Goal: Information Seeking & Learning: Learn about a topic

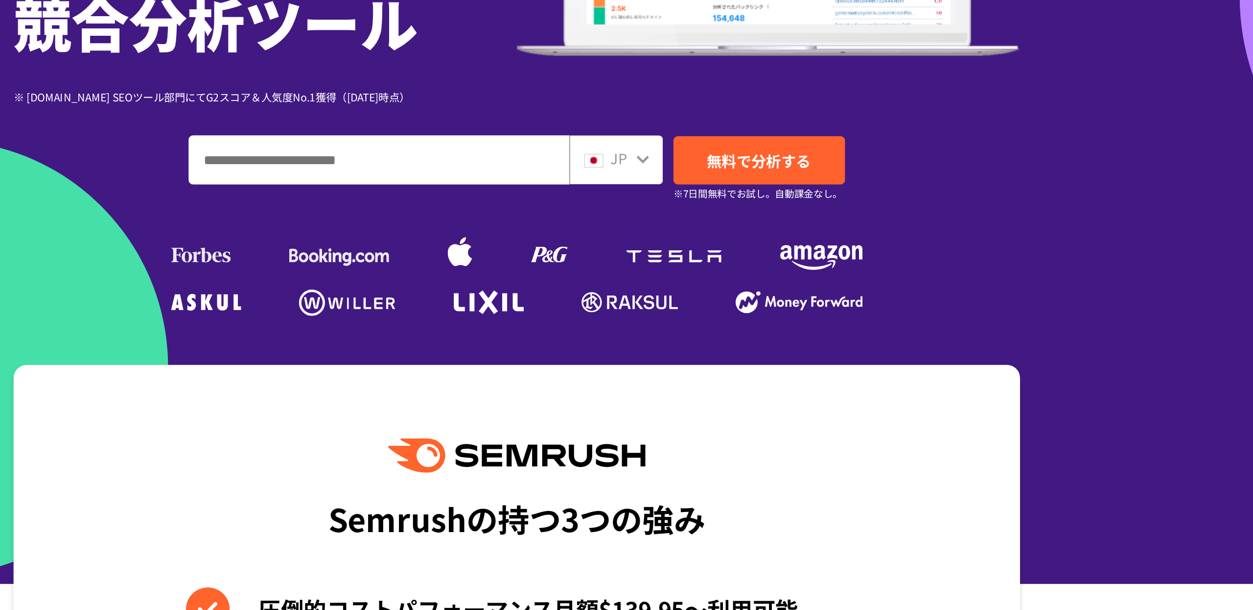
scroll to position [103, 0]
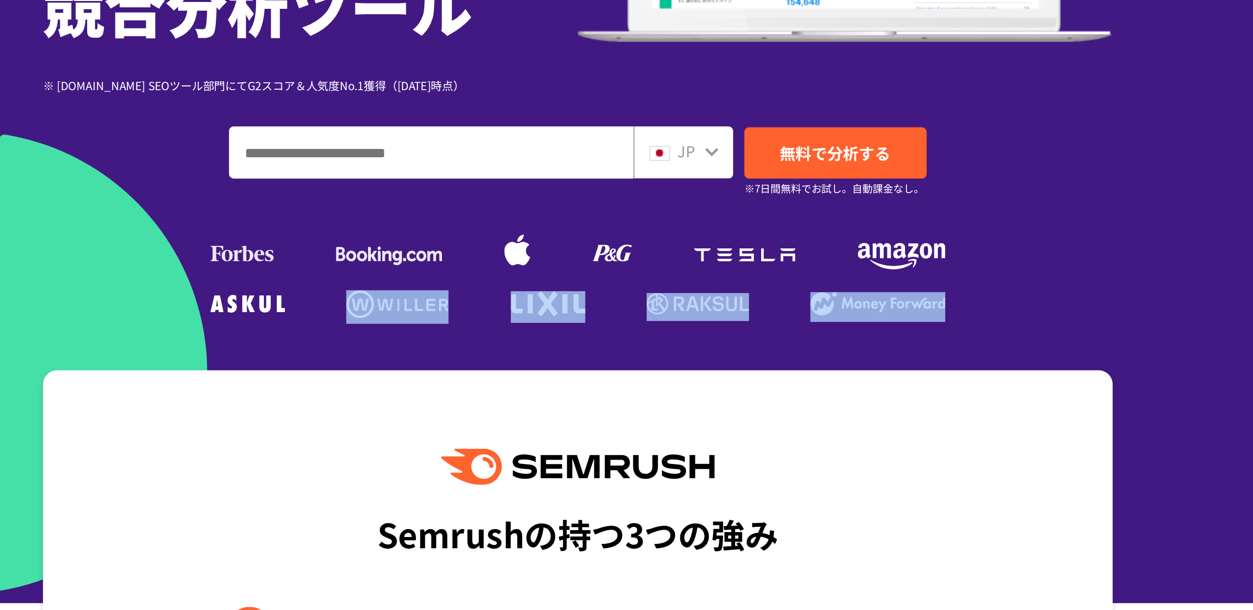
drag, startPoint x: 427, startPoint y: 282, endPoint x: 490, endPoint y: 285, distance: 63.2
click at [490, 285] on div "SEO・広告分析・SNS競合対策をこれ一つで。 オールインワン 競合分析ツール ※ [DOMAIN_NAME] SEOツール部門にてG2スコア＆人気度No.1…" at bounding box center [626, 128] width 563 height 335
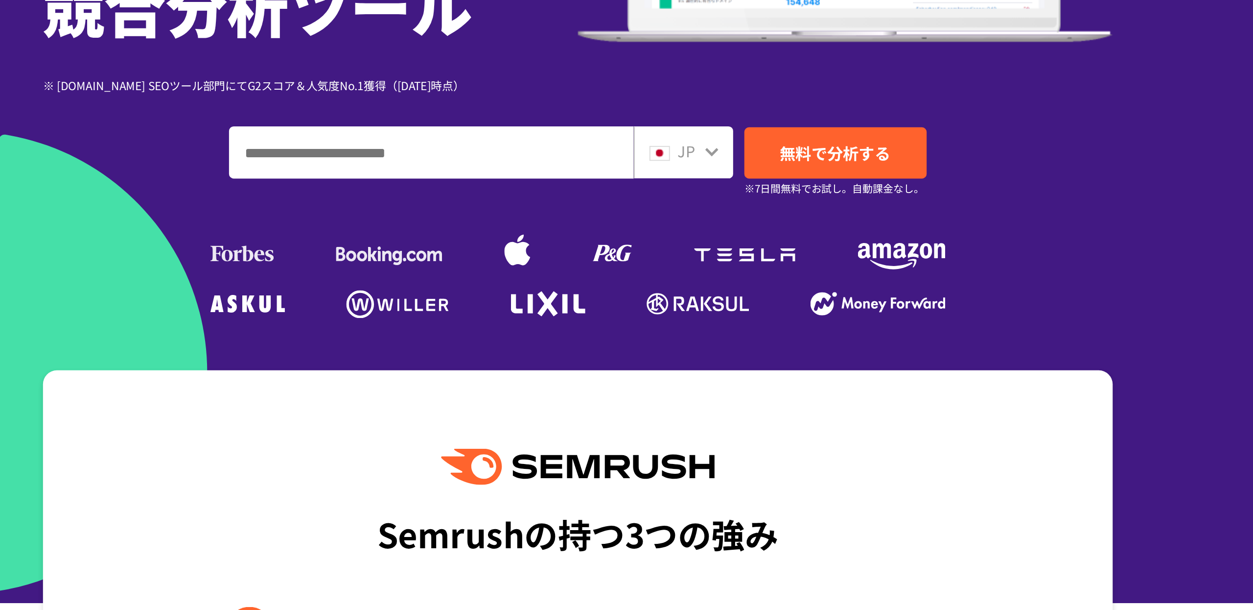
click at [481, 285] on ul at bounding box center [627, 288] width 392 height 18
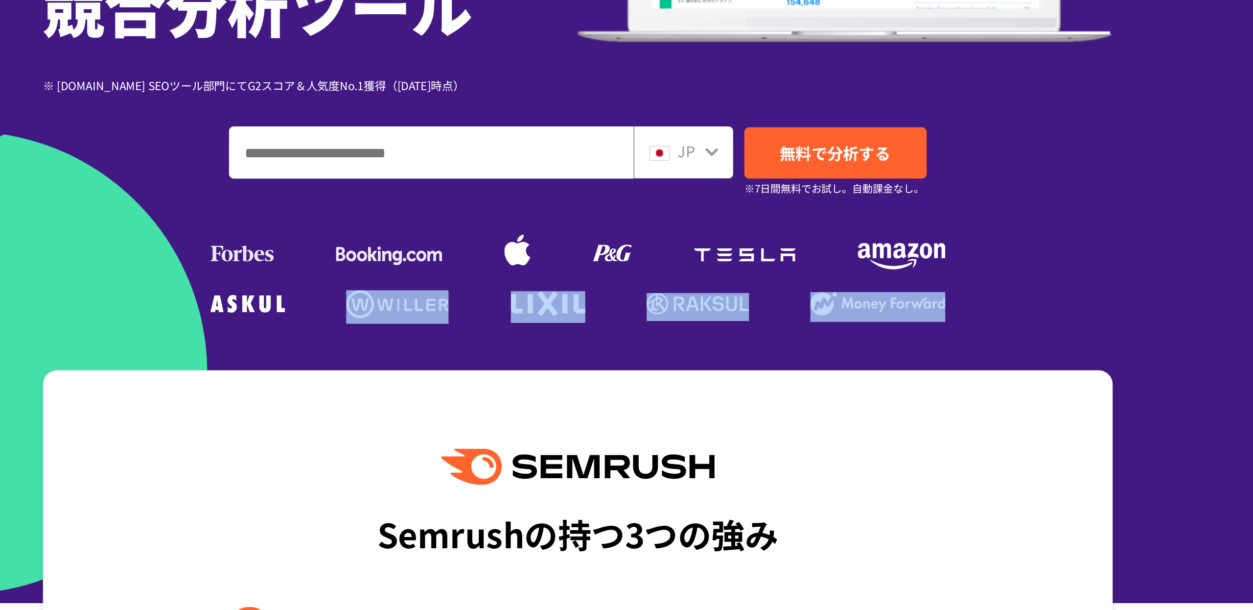
drag, startPoint x: 493, startPoint y: 285, endPoint x: 427, endPoint y: 287, distance: 65.6
click at [427, 287] on div "SEO・広告分析・SNS競合対策をこれ一つで。 オールインワン 競合分析ツール ※ [DOMAIN_NAME] SEOツール部門にてG2スコア＆人気度No.1…" at bounding box center [626, 128] width 563 height 335
copy ul
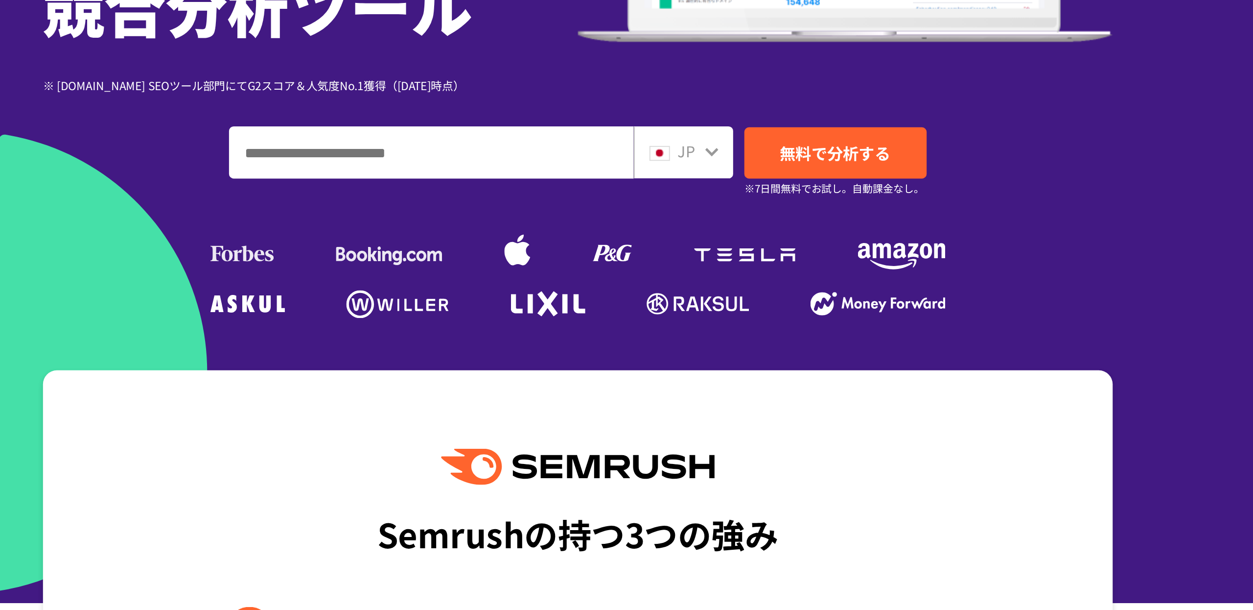
click at [832, 282] on div "SEO・広告分析・SNS競合対策をこれ一つで。 オールインワン 競合分析ツール ※ [DOMAIN_NAME] SEOツール部門にてG2スコア＆人気度No.1…" at bounding box center [626, 128] width 563 height 335
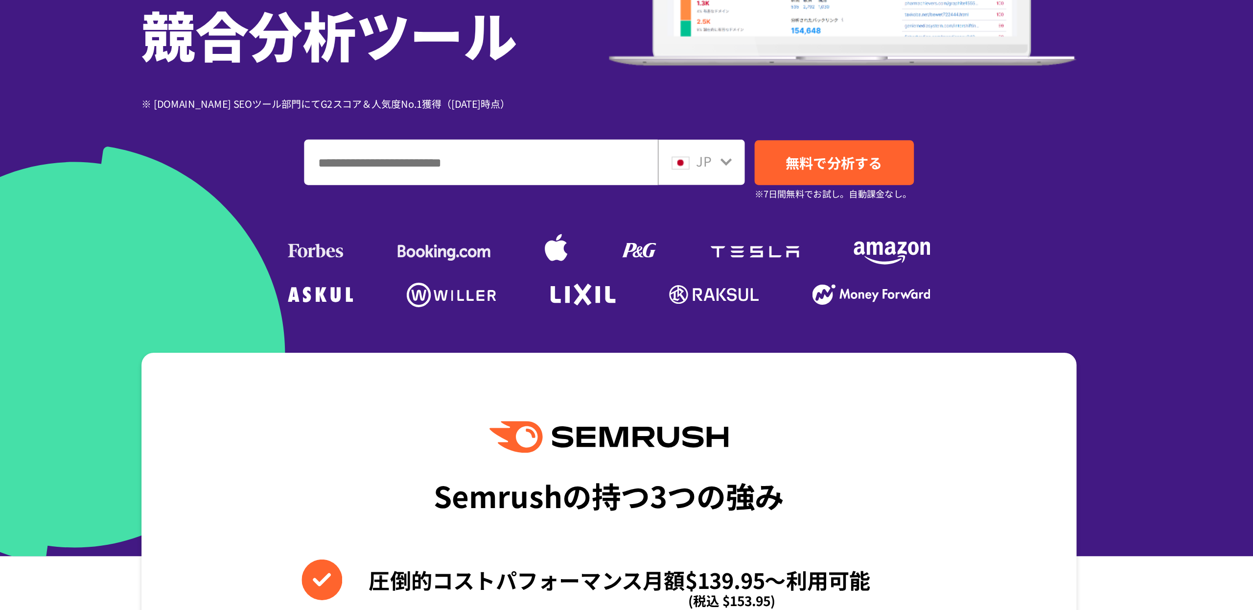
scroll to position [147, 0]
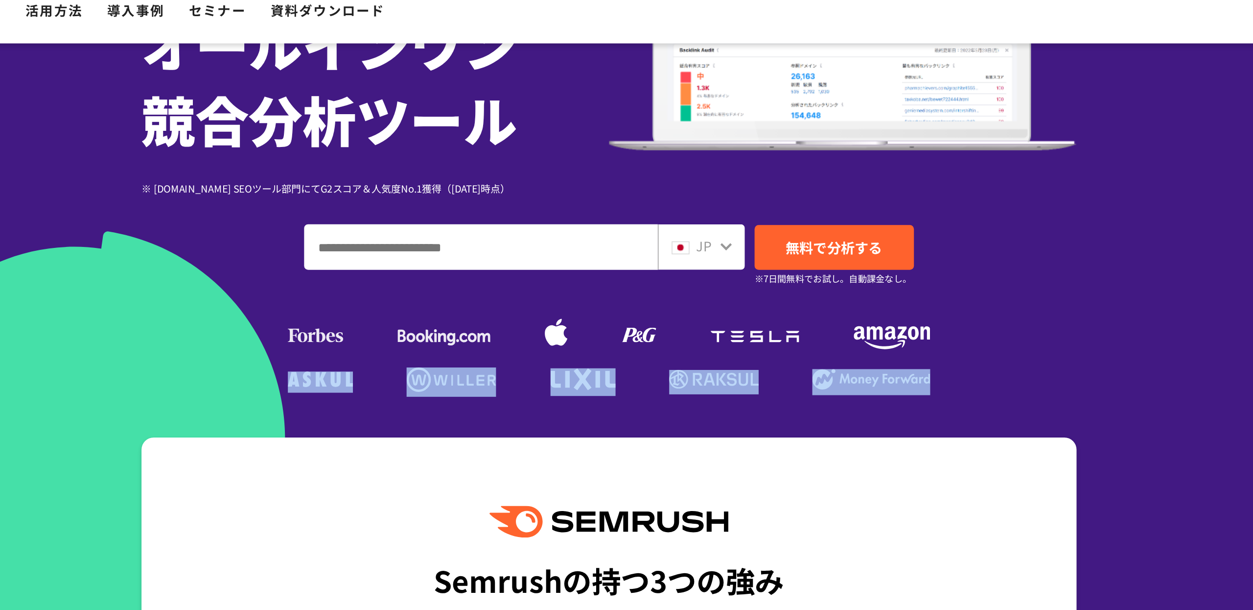
drag, startPoint x: 464, startPoint y: 241, endPoint x: 417, endPoint y: 245, distance: 47.1
click at [418, 244] on div "SEO・広告分析・SNS競合対策をこれ一つで。 オールインワン 競合分析ツール ※ [DOMAIN_NAME] SEOツール部門にてG2スコア＆人気度No.1…" at bounding box center [626, 83] width 563 height 335
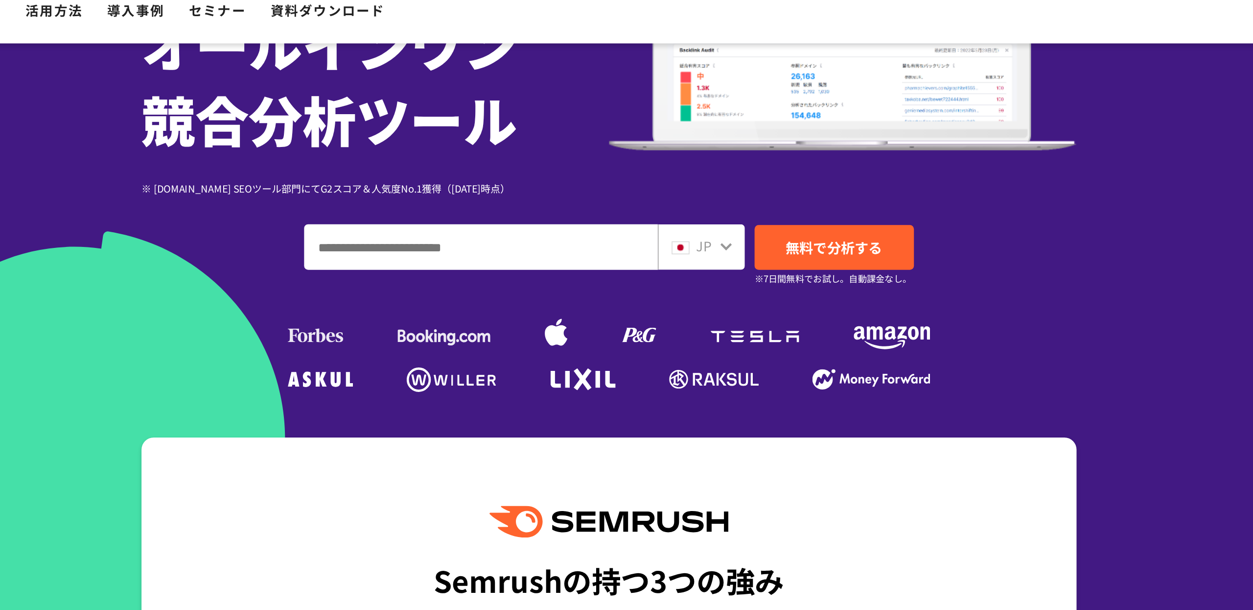
click at [471, 252] on div "SEO・広告分析・SNS競合対策をこれ一つで。 オールインワン 競合分析ツール ※ [DOMAIN_NAME] SEOツール部門にてG2スコア＆人気度No.1…" at bounding box center [626, 83] width 563 height 335
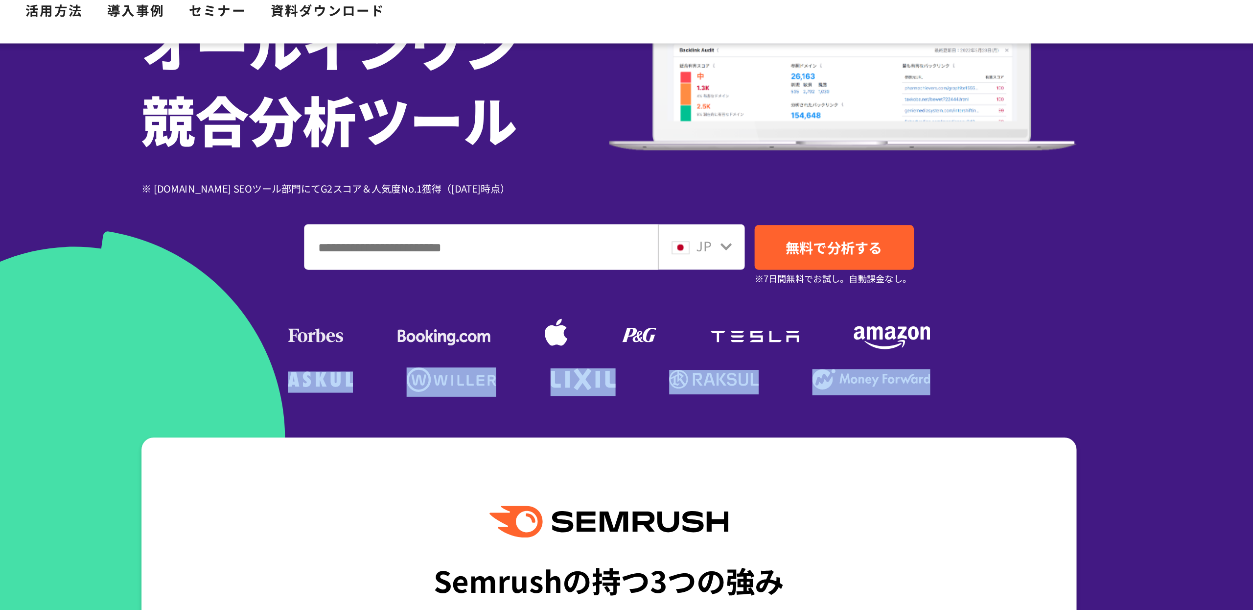
drag, startPoint x: 484, startPoint y: 242, endPoint x: 385, endPoint y: 244, distance: 98.4
click at [387, 243] on div "SEO・広告分析・SNS競合対策をこれ一つで。 オールインワン 競合分析ツール ※ [DOMAIN_NAME] SEOツール部門にてG2スコア＆人気度No.1…" at bounding box center [626, 83] width 563 height 335
click at [385, 244] on div "SEO・広告分析・SNS競合対策をこれ一つで。 オールインワン 競合分析ツール ※ [DOMAIN_NAME] SEOツール部門にてG2スコア＆人気度No.1…" at bounding box center [626, 83] width 563 height 335
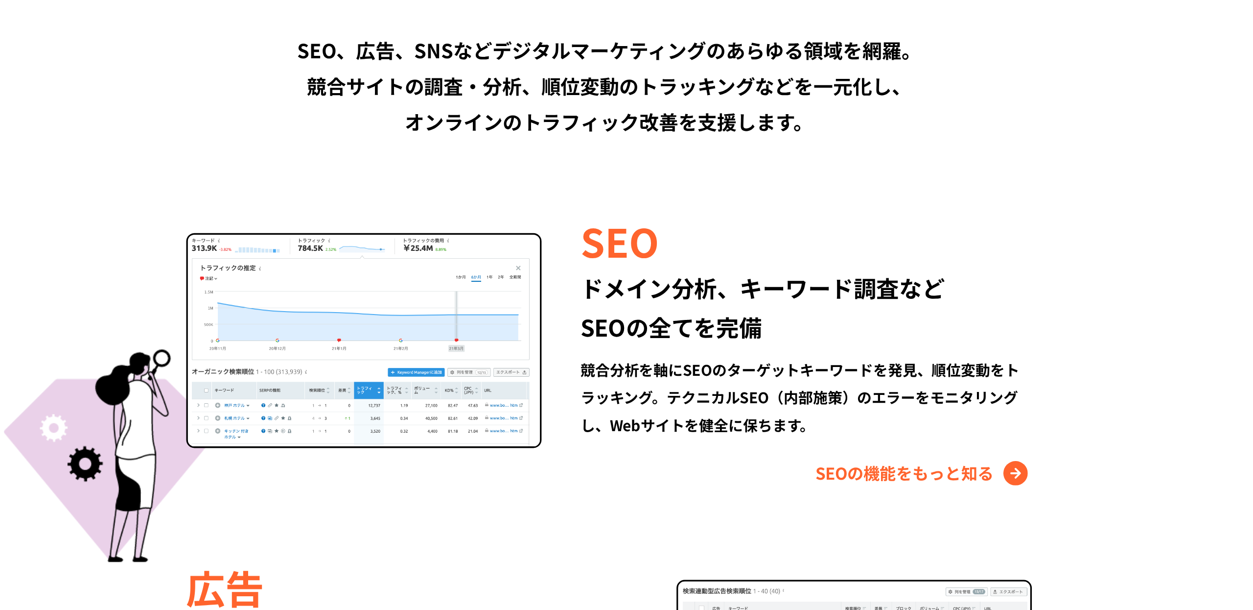
scroll to position [647, 0]
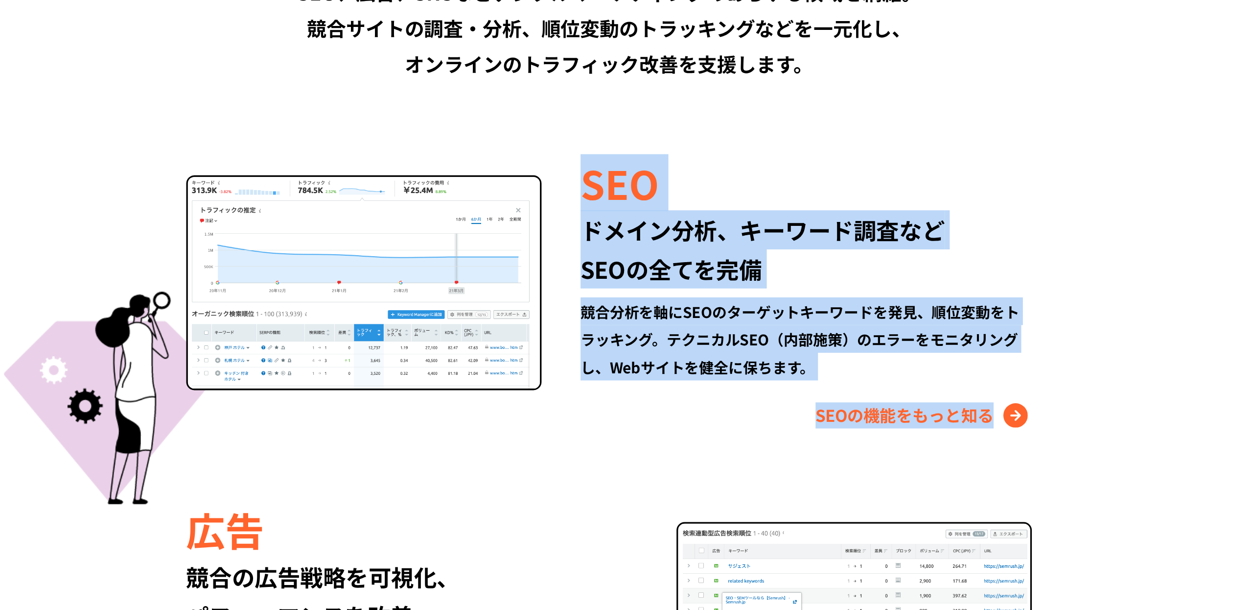
drag, startPoint x: 597, startPoint y: 342, endPoint x: 959, endPoint y: 499, distance: 394.5
click at [959, 499] on section "Semrushでできること SEO、広告、SNSなどデジタルマーケティングのあらゆる領域を網羅。 競合サイトの調査・分析、順位変動のトラッキングなどを一元化し…" at bounding box center [626, 598] width 1253 height 978
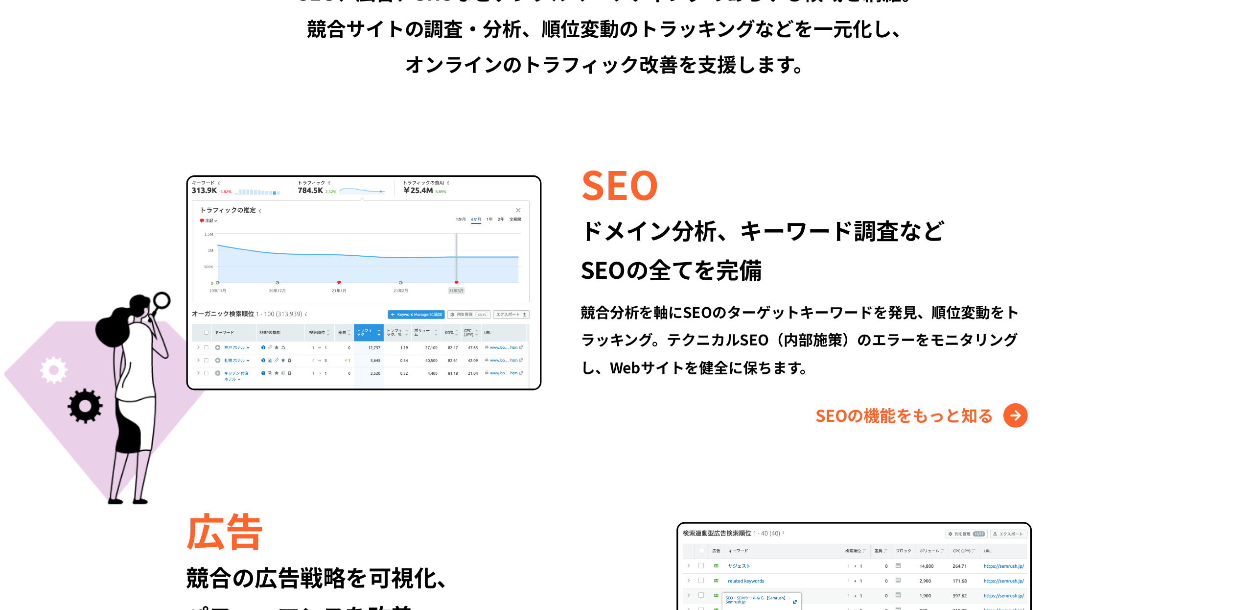
click at [960, 499] on section "Semrushでできること SEO、広告、SNSなどデジタルマーケティングのあらゆる領域を網羅。 競合サイトの調査・分析、順位変動のトラッキングなどを一元化し…" at bounding box center [626, 598] width 1253 height 978
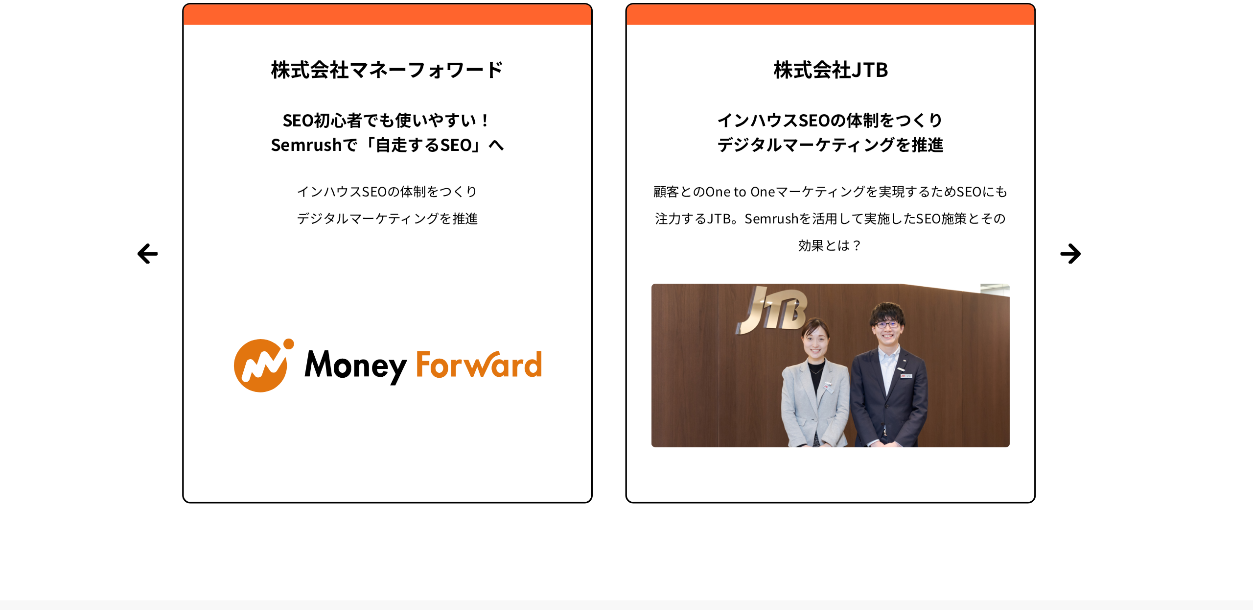
scroll to position [2236, 0]
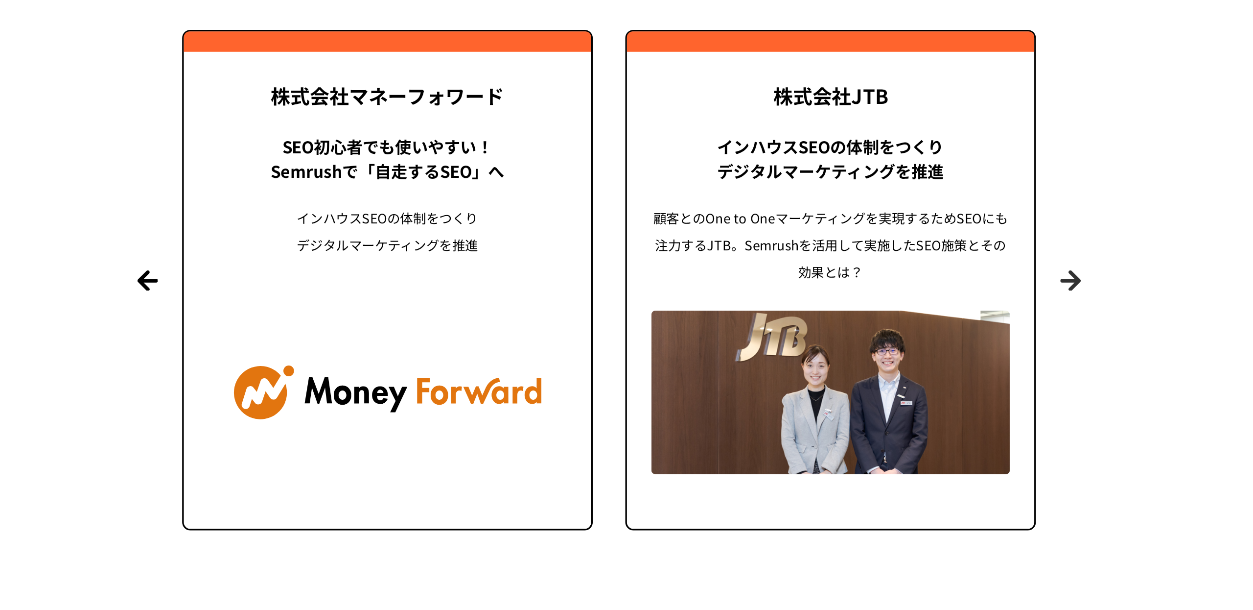
click at [910, 351] on button "Next" at bounding box center [904, 353] width 12 height 12
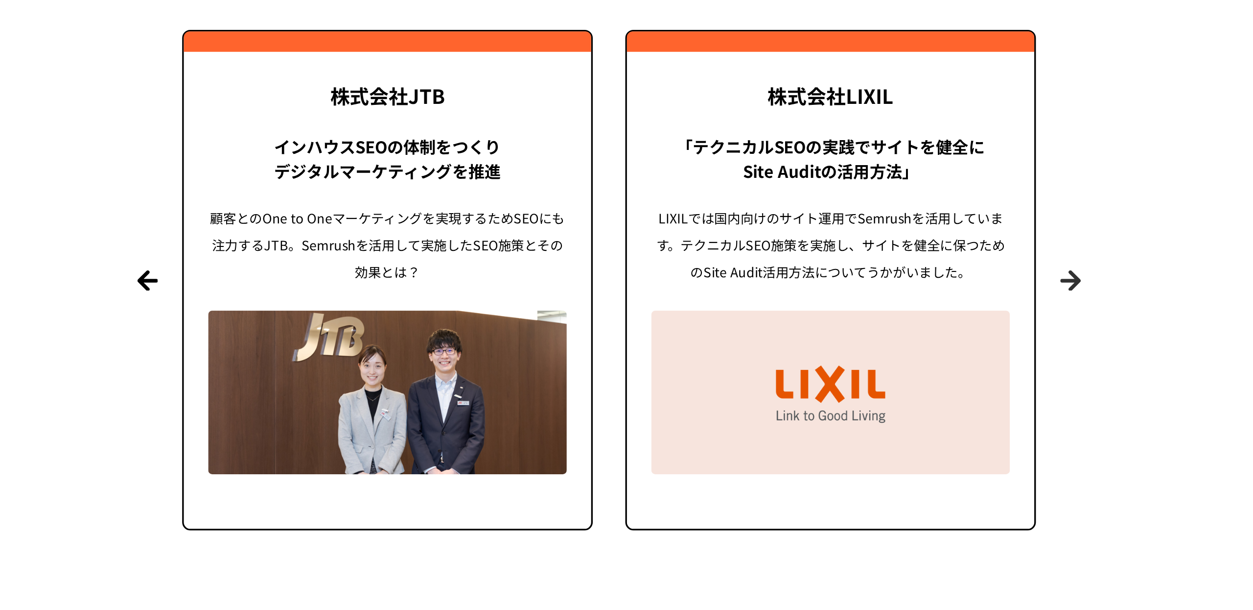
click at [910, 351] on button "Next" at bounding box center [904, 353] width 12 height 12
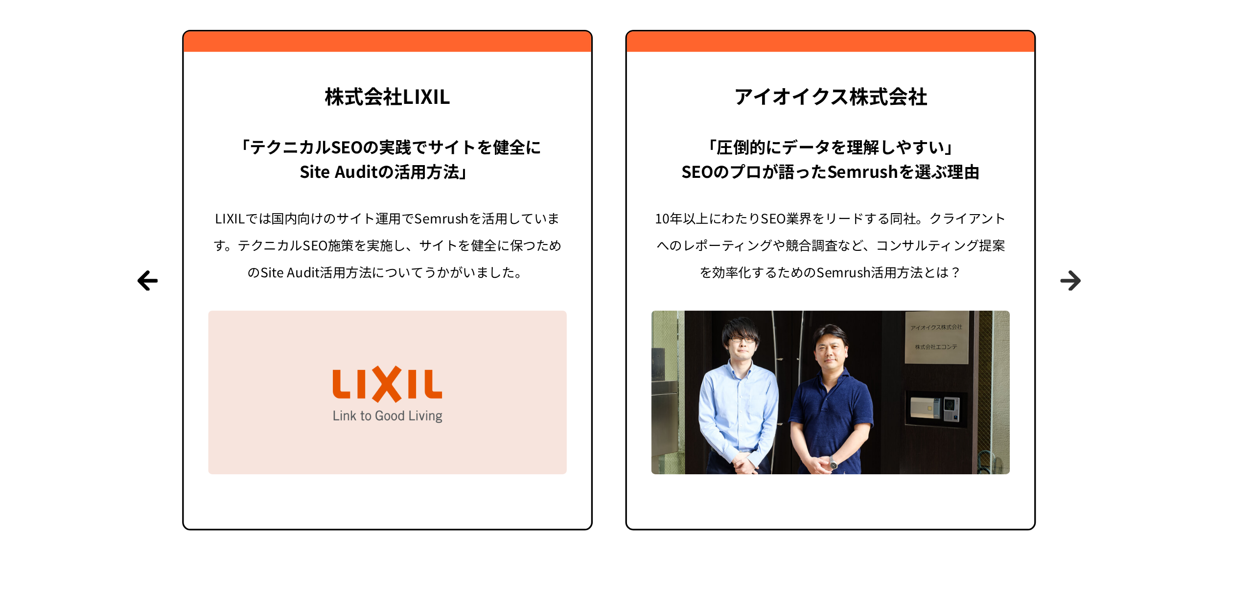
click at [910, 351] on button "Next" at bounding box center [904, 353] width 12 height 12
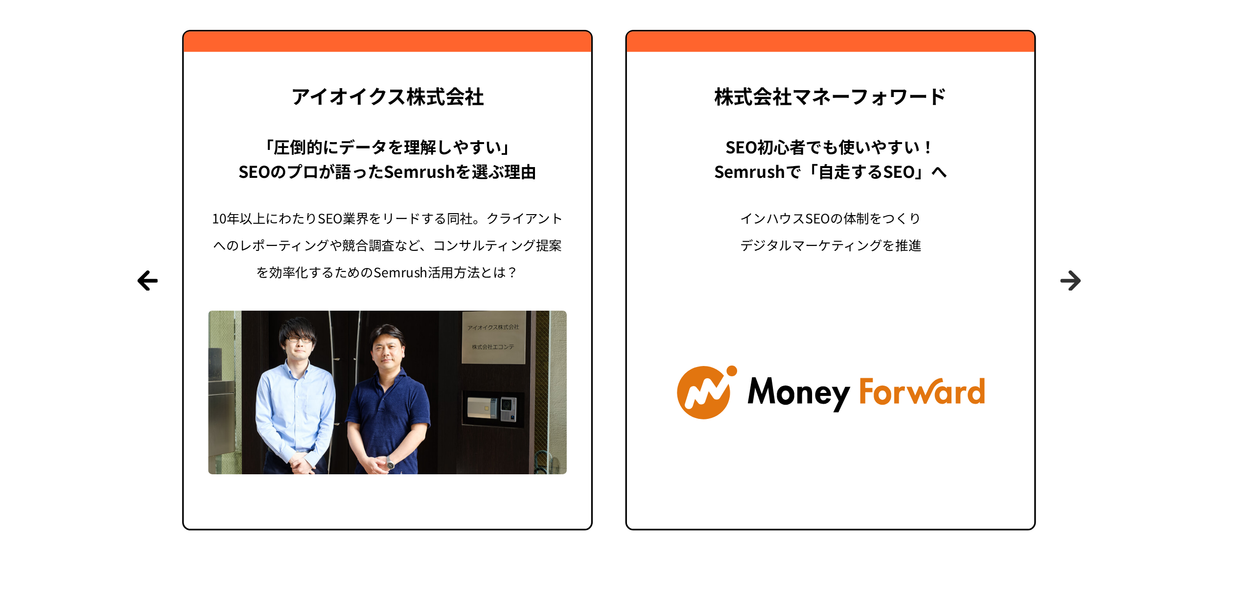
click at [910, 351] on button "Next" at bounding box center [904, 353] width 12 height 12
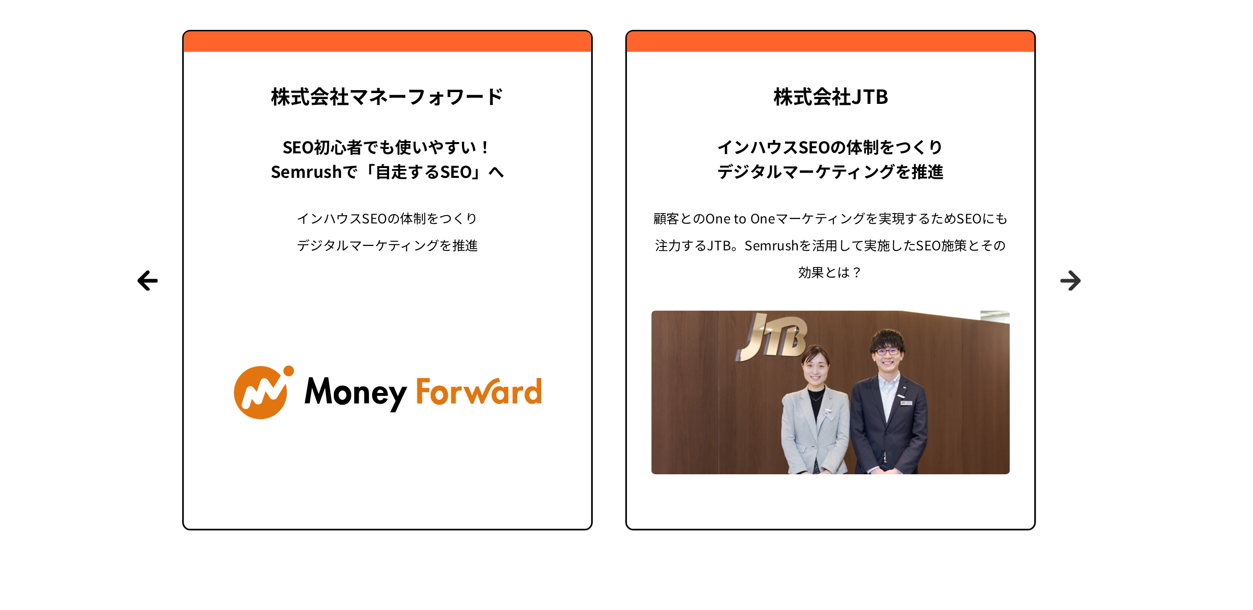
click at [910, 351] on button "Next" at bounding box center [904, 353] width 12 height 12
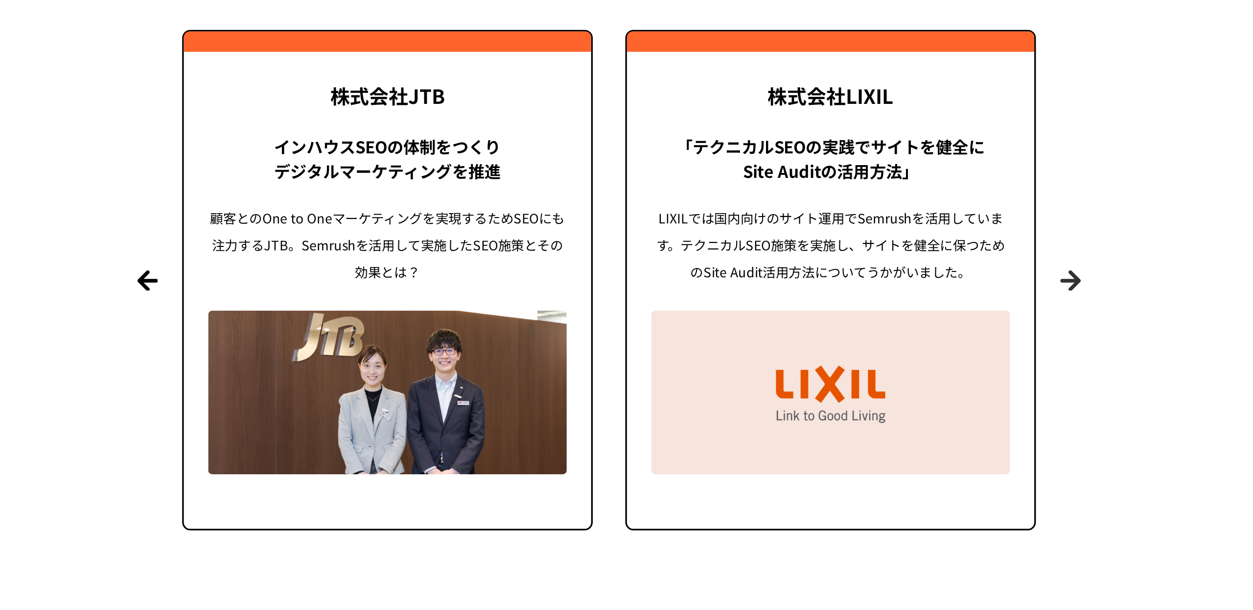
click at [910, 351] on button "Next" at bounding box center [904, 353] width 12 height 12
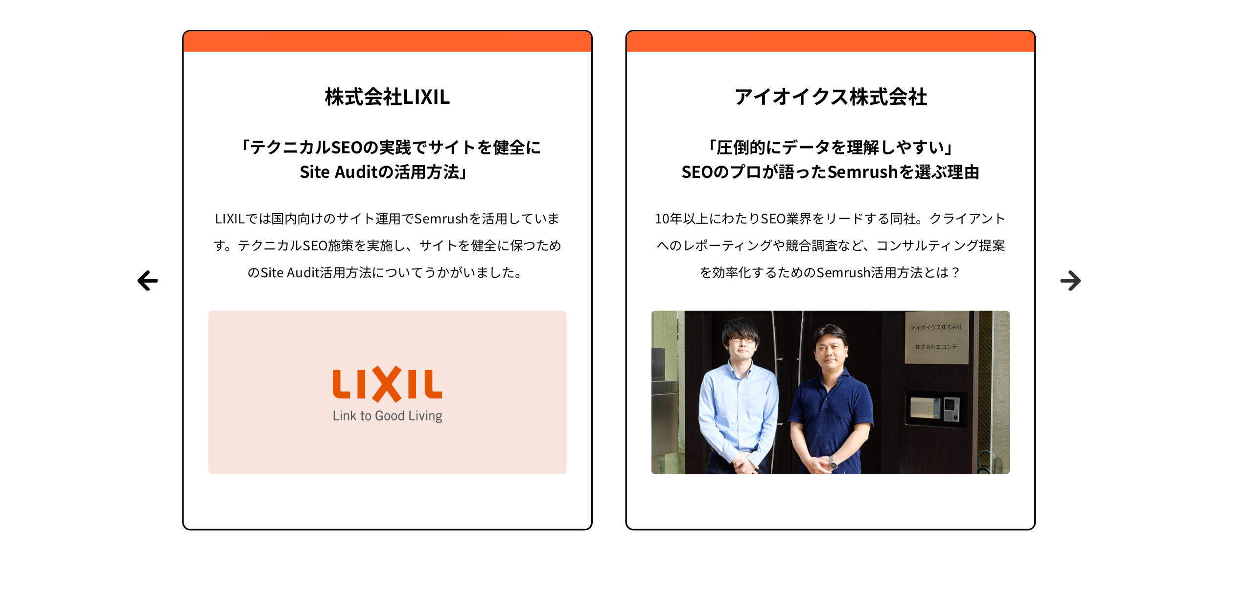
click at [910, 351] on button "Next" at bounding box center [904, 353] width 12 height 12
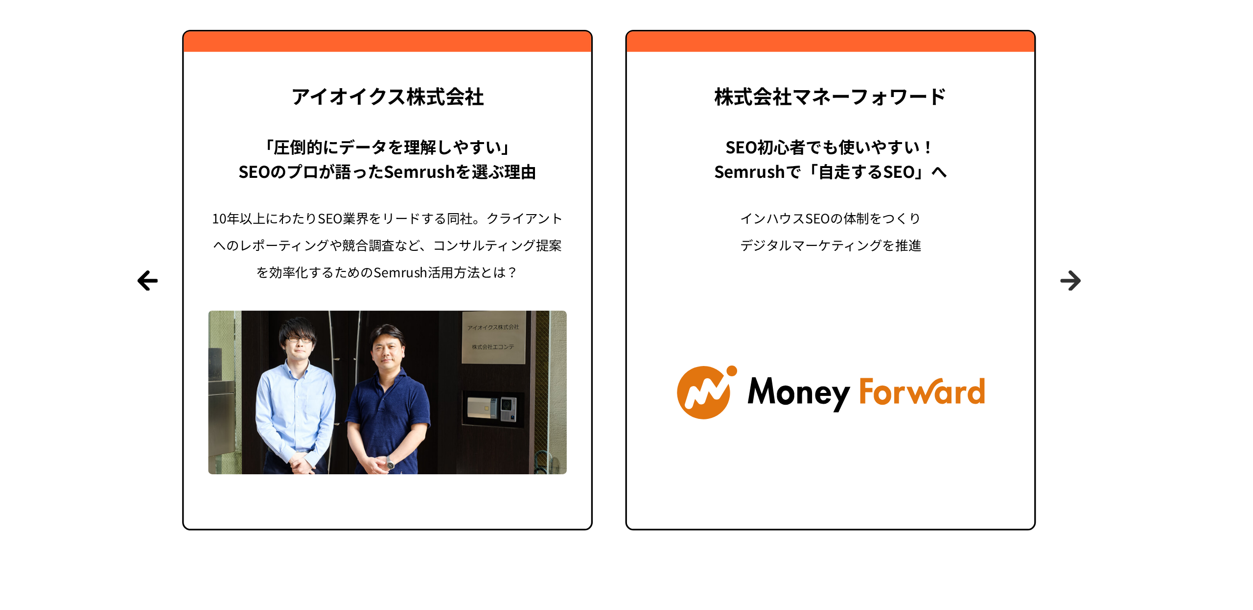
click at [910, 351] on button "Next" at bounding box center [904, 353] width 12 height 12
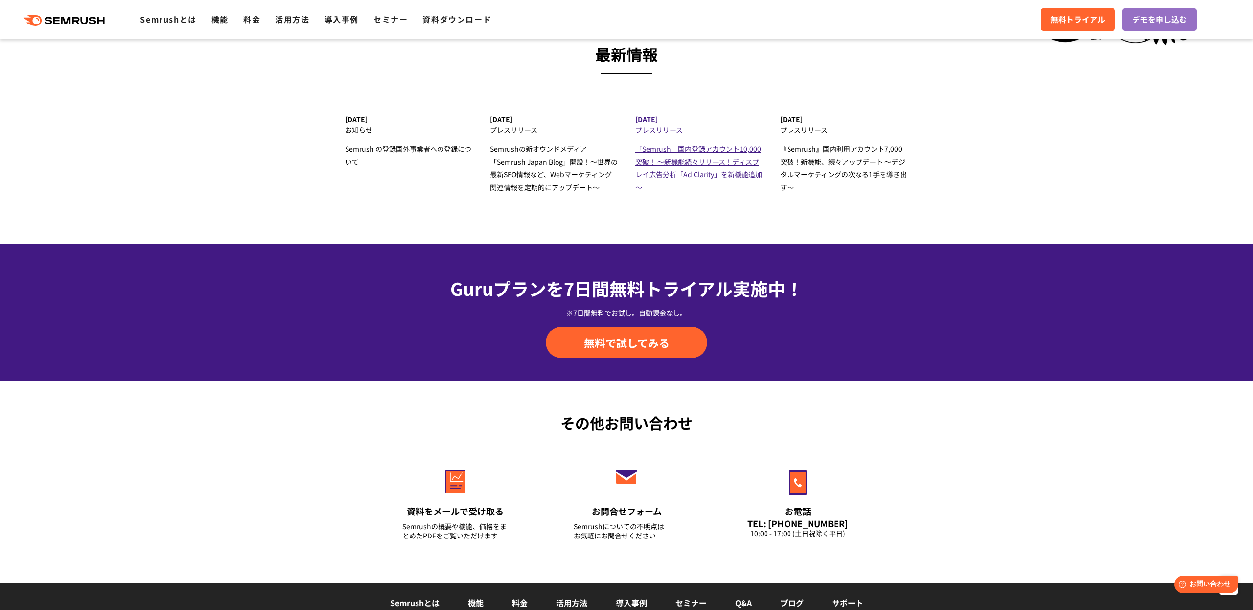
scroll to position [3265, 0]
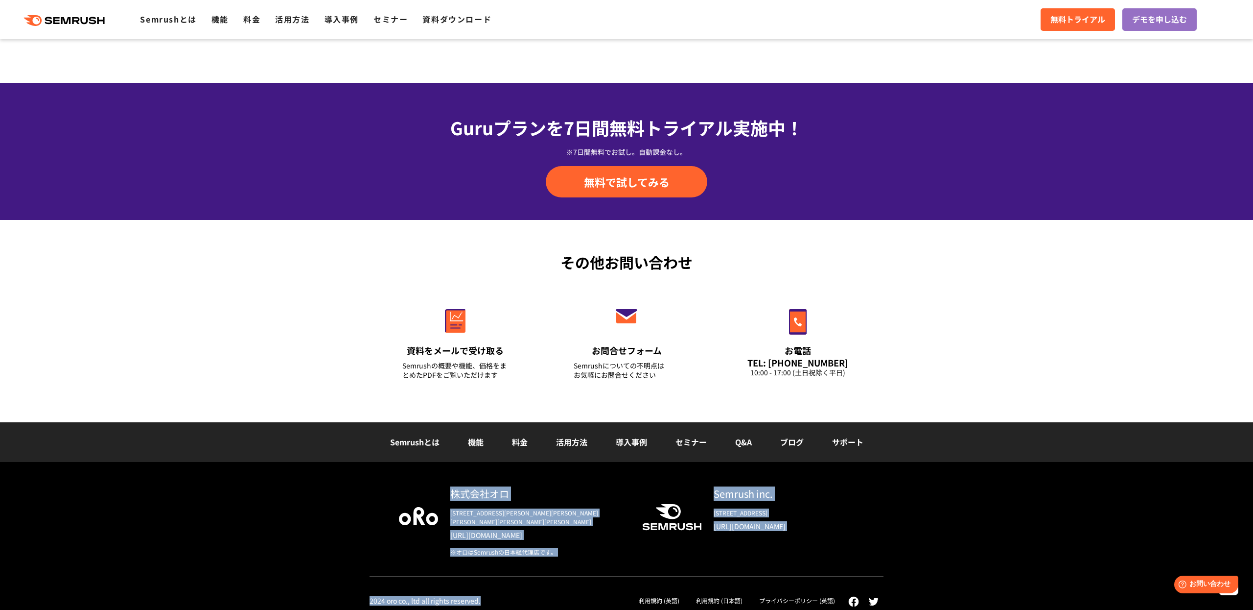
drag, startPoint x: 454, startPoint y: 486, endPoint x: 639, endPoint y: 584, distance: 208.9
click at [639, 584] on div "株式会社オロ [STREET_ADDRESS][PERSON_NAME][PERSON_NAME][PERSON_NAME][PERSON_NAME][PER…" at bounding box center [627, 546] width 514 height 120
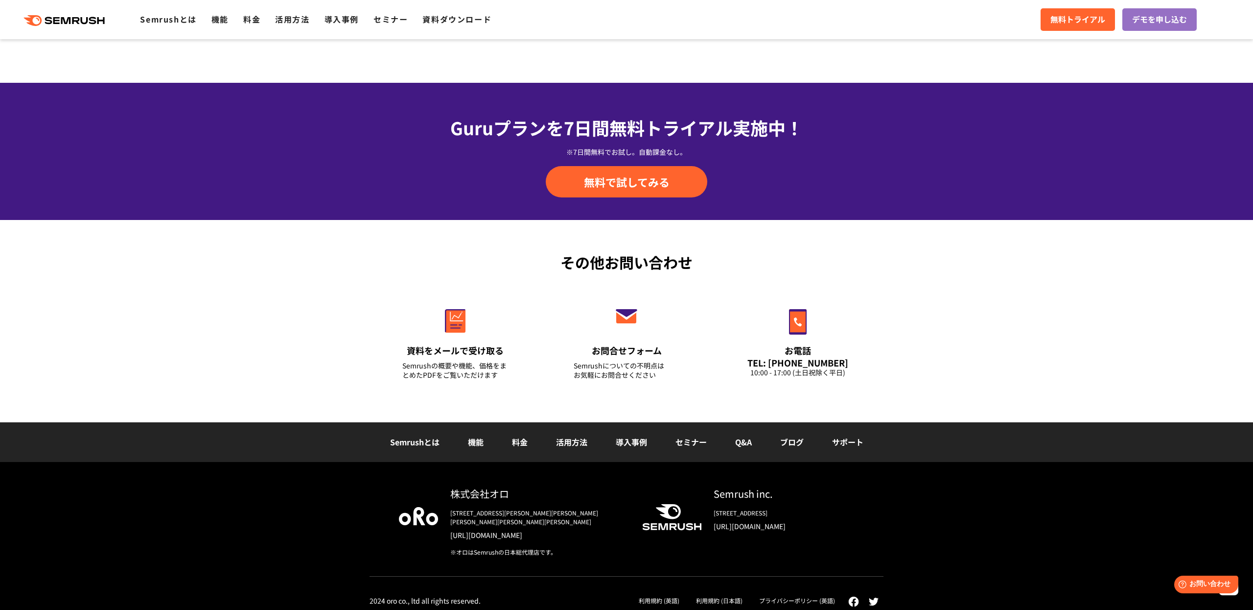
click at [572, 547] on div "※オロはSemrushの日本総代理店です。" at bounding box center [538, 551] width 176 height 9
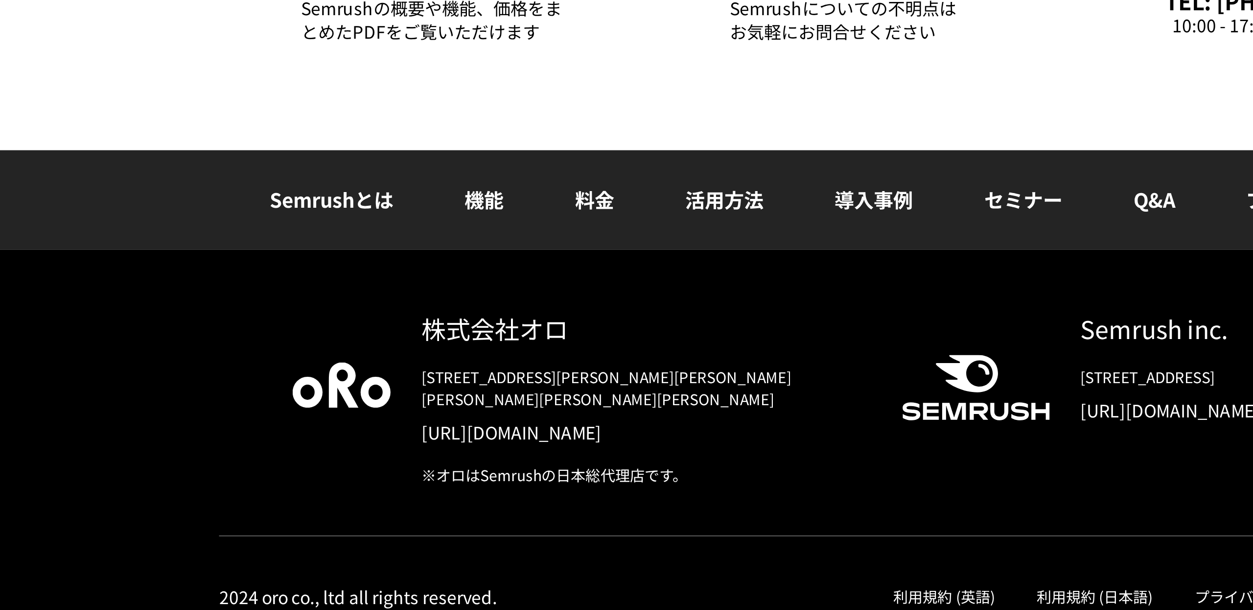
scroll to position [3259, 0]
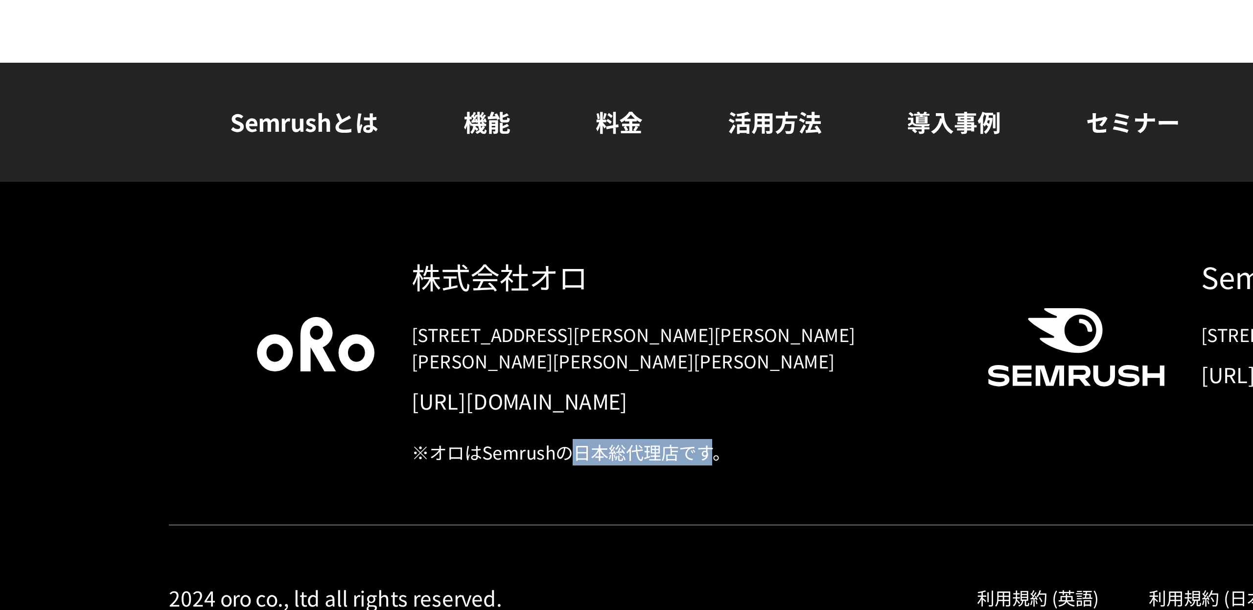
drag, startPoint x: 506, startPoint y: 543, endPoint x: 554, endPoint y: 545, distance: 47.5
click at [554, 553] on div "※オロはSemrushの日本総代理店です。" at bounding box center [538, 557] width 176 height 9
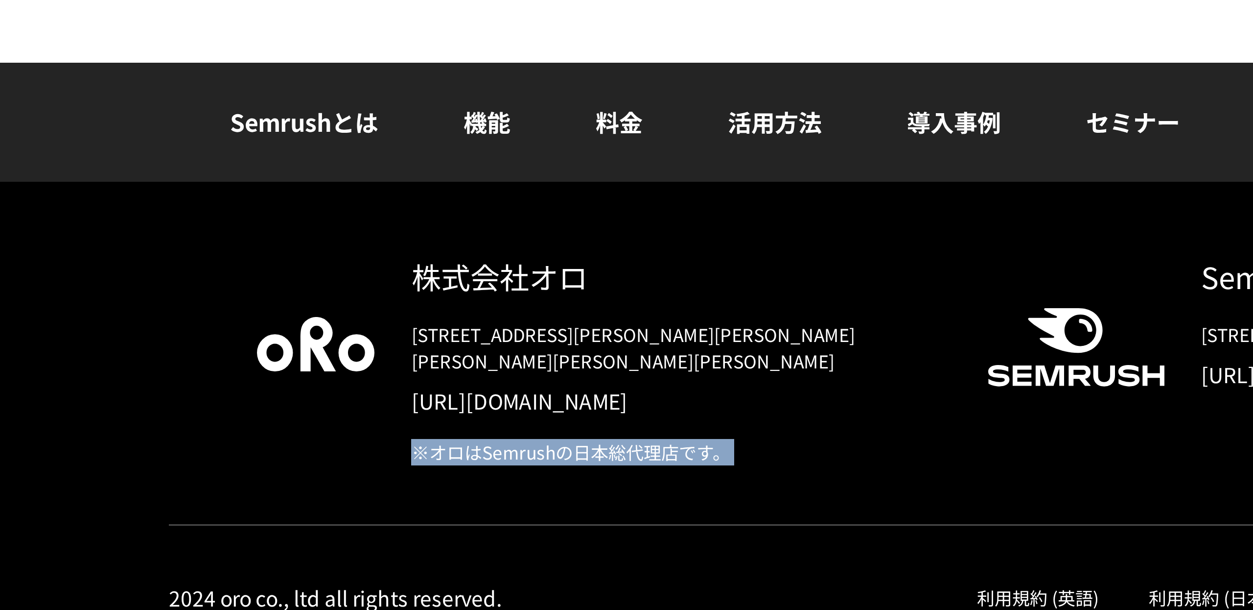
drag, startPoint x: 439, startPoint y: 495, endPoint x: 600, endPoint y: 529, distance: 164.2
click at [600, 529] on div "株式会社オロ [STREET_ADDRESS][PERSON_NAME][PERSON_NAME][PERSON_NAME][PERSON_NAME][PER…" at bounding box center [532, 527] width 188 height 70
click at [600, 535] on link "[URL][DOMAIN_NAME]" at bounding box center [538, 540] width 176 height 10
